Goal: Information Seeking & Learning: Learn about a topic

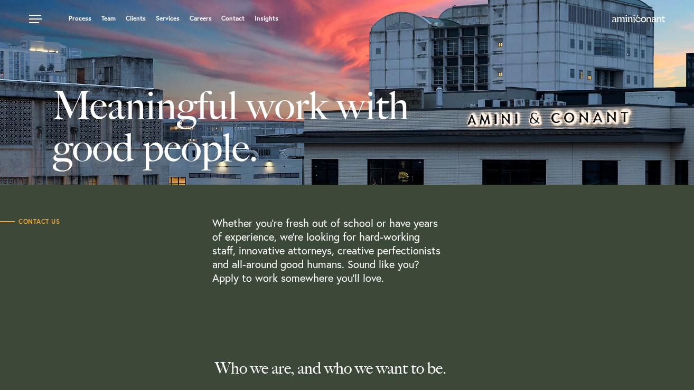
click at [203, 17] on link "Careers" at bounding box center [201, 18] width 22 height 6
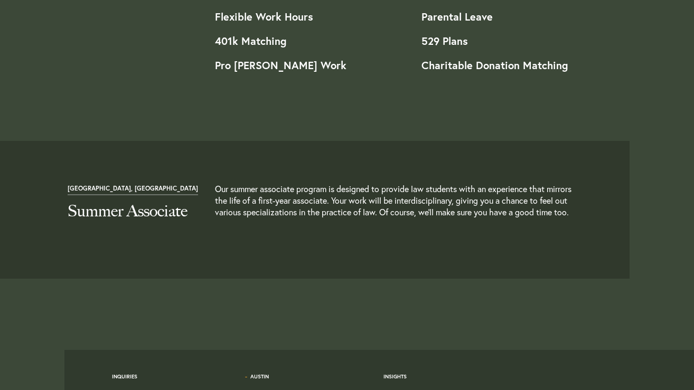
scroll to position [1108, 0]
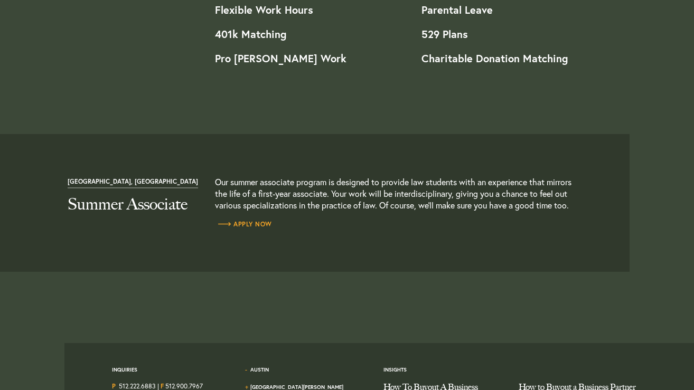
click at [249, 228] on span "Apply Now" at bounding box center [243, 224] width 57 height 6
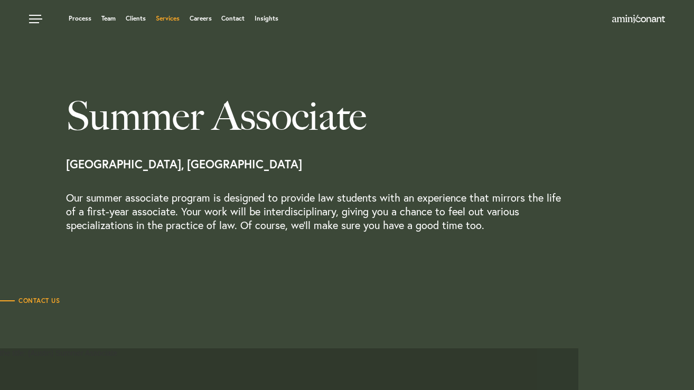
click at [165, 20] on link "Services" at bounding box center [168, 18] width 24 height 6
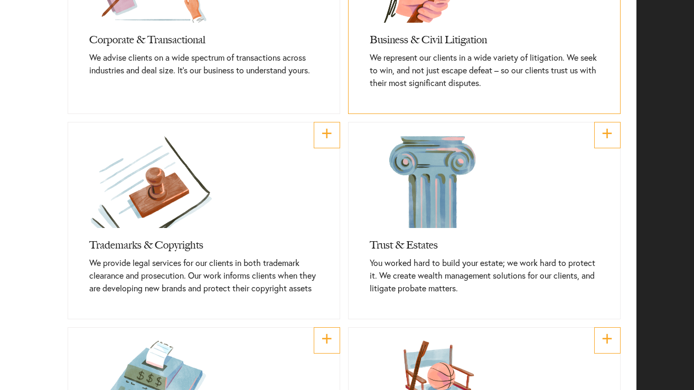
scroll to position [532, 0]
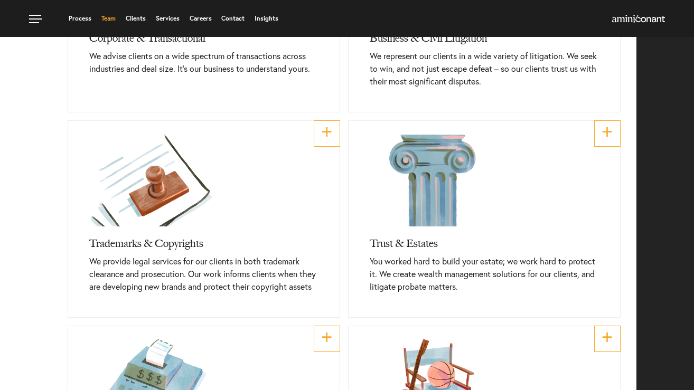
click at [107, 21] on link "Team" at bounding box center [108, 18] width 14 height 6
